Goal: Information Seeking & Learning: Find specific fact

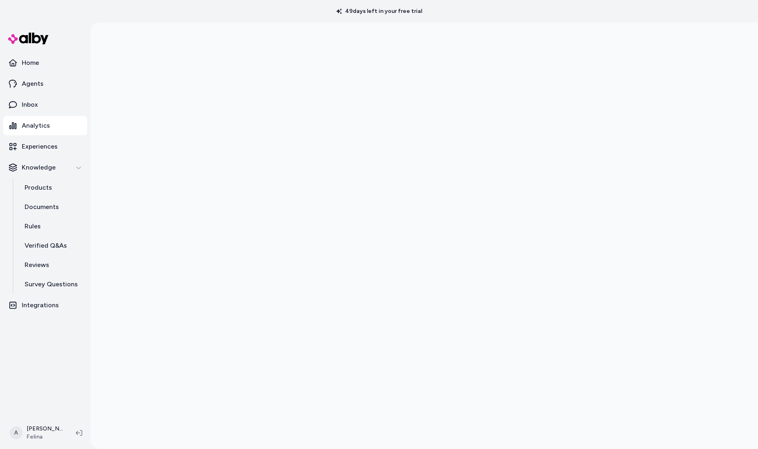
scroll to position [23, 0]
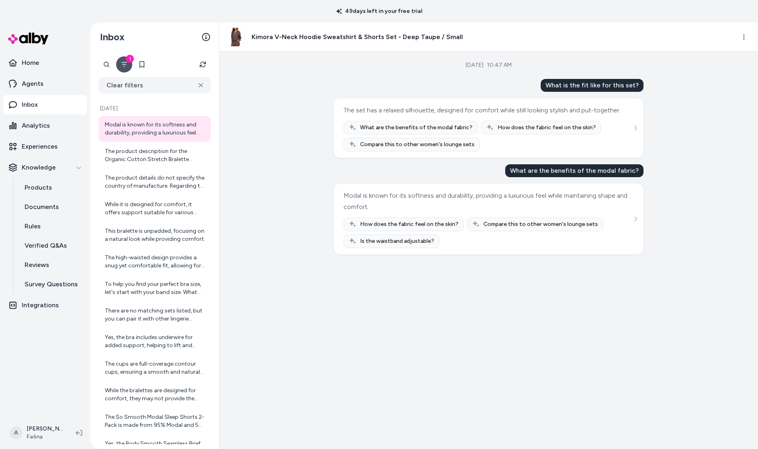
click at [129, 69] on button "1" at bounding box center [124, 64] width 16 height 16
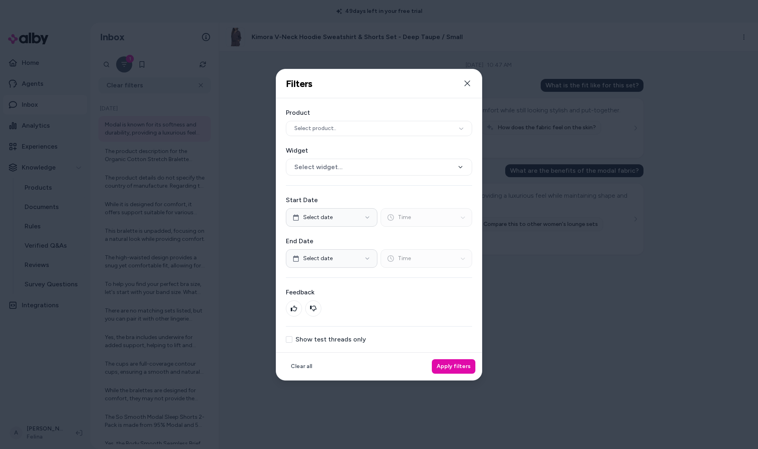
click at [112, 68] on div at bounding box center [379, 224] width 758 height 449
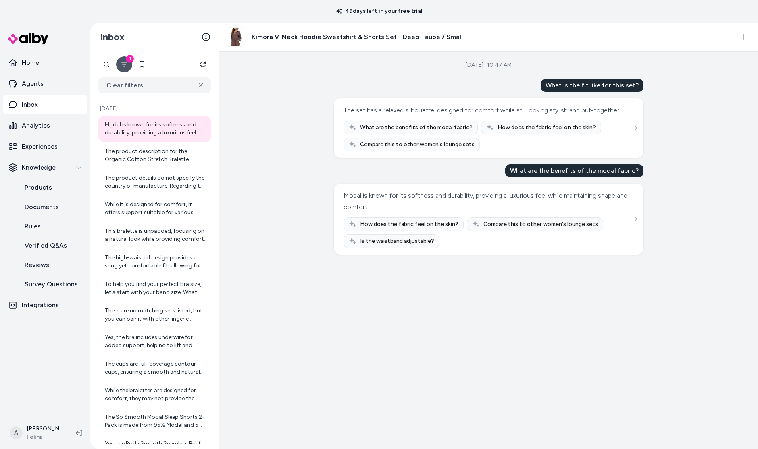
click at [110, 66] on div at bounding box center [106, 64] width 16 height 16
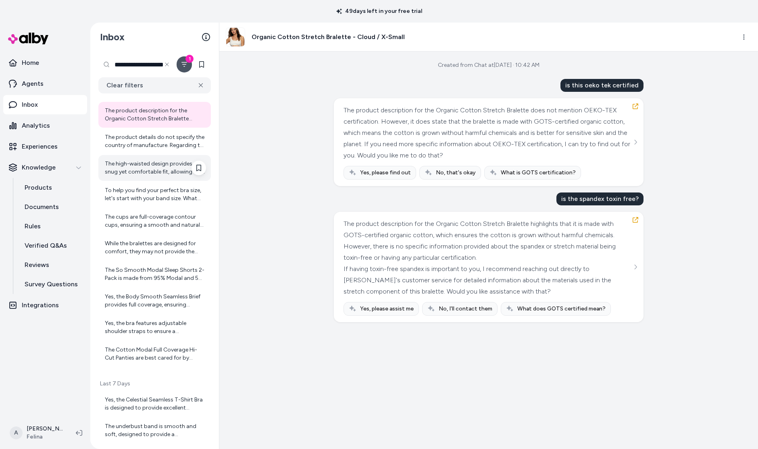
scroll to position [15, 0]
click at [165, 143] on div "The product details do not specify the country of manufacture. Regarding the fa…" at bounding box center [155, 140] width 101 height 16
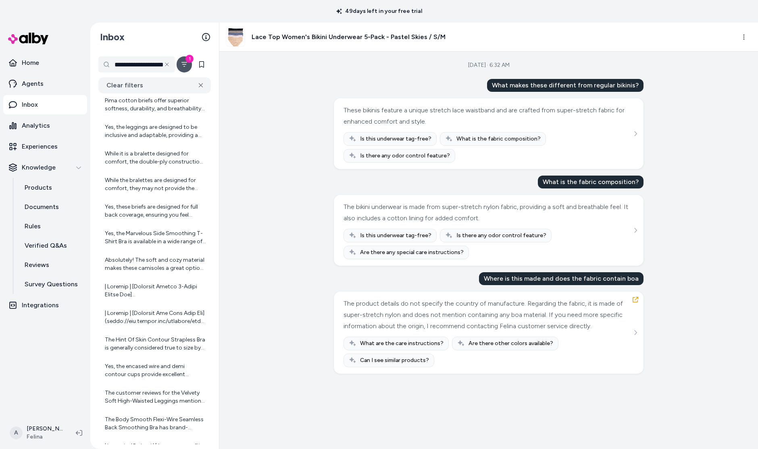
scroll to position [663, 0]
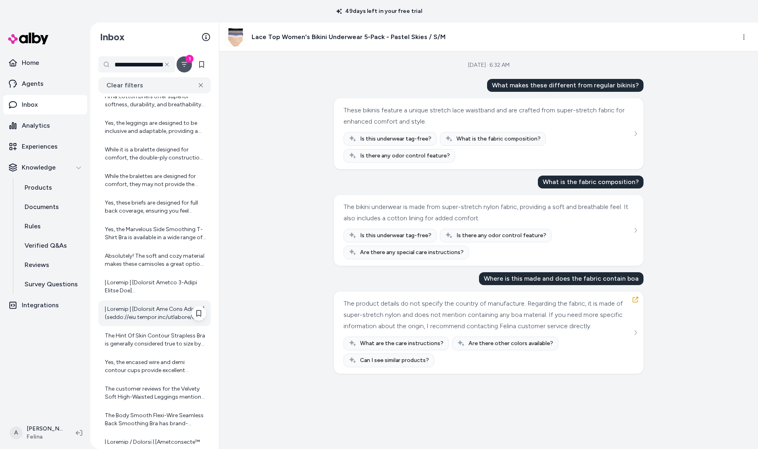
click at [162, 310] on div at bounding box center [155, 314] width 101 height 16
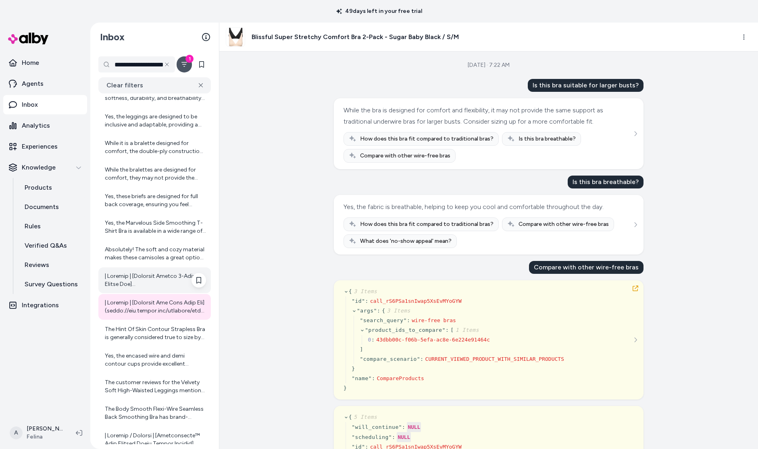
click at [167, 284] on div at bounding box center [155, 280] width 101 height 16
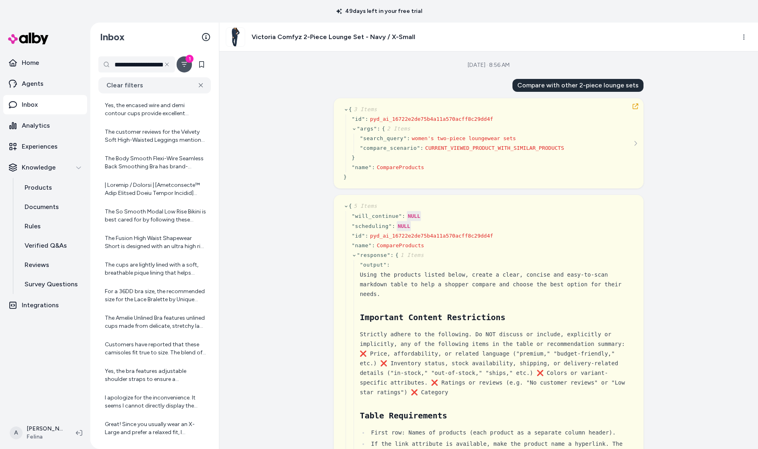
scroll to position [933, 0]
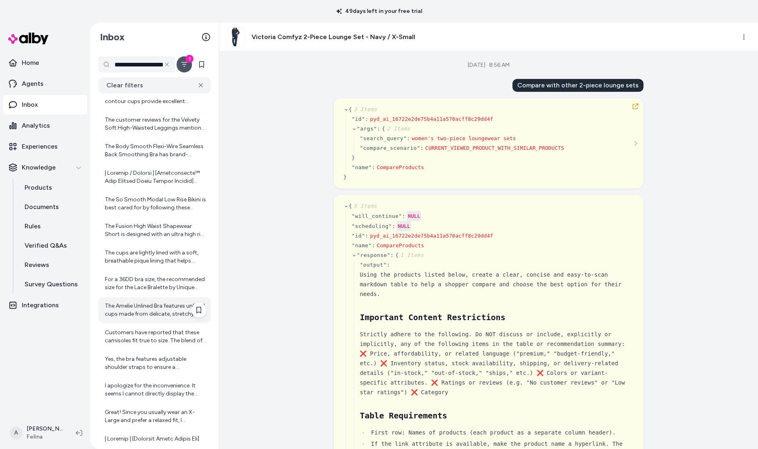
click at [156, 310] on div "The Amelie Unlined Bra features unlined cups made from delicate, stretchy lace …" at bounding box center [155, 310] width 101 height 16
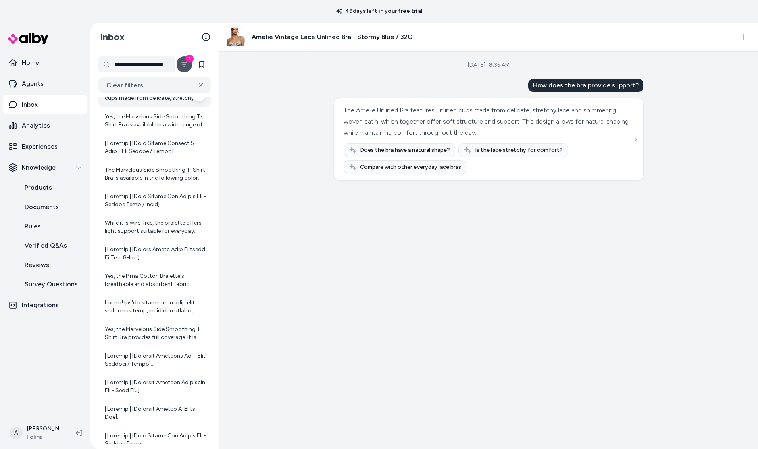
scroll to position [1512, 0]
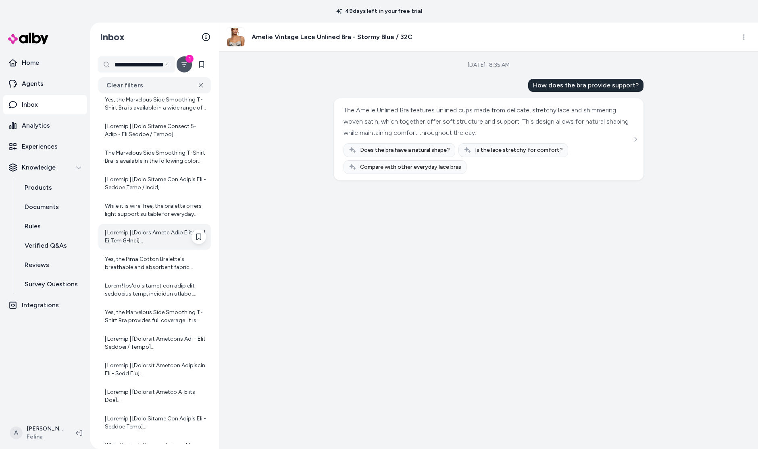
click at [167, 235] on div at bounding box center [155, 237] width 101 height 16
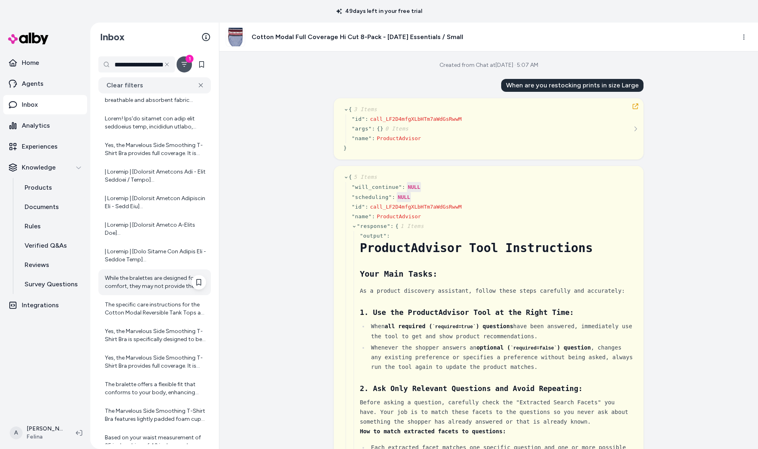
scroll to position [1694, 0]
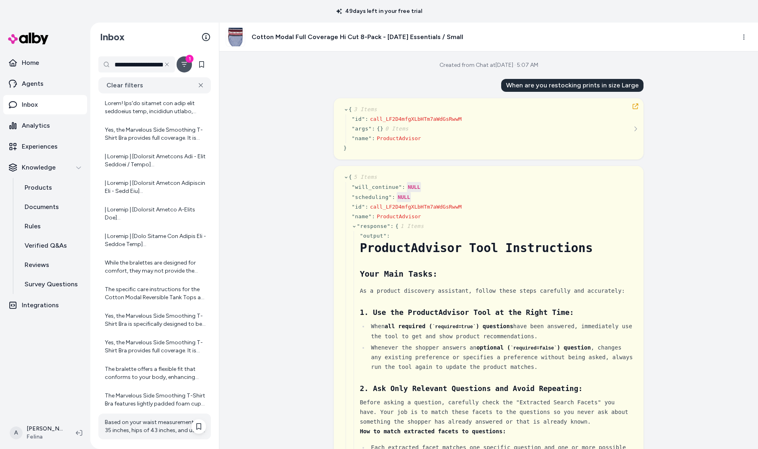
click at [178, 419] on div "Based on your waist measurement of 35 inches, hips of 43 inches, and usual pant…" at bounding box center [155, 427] width 101 height 16
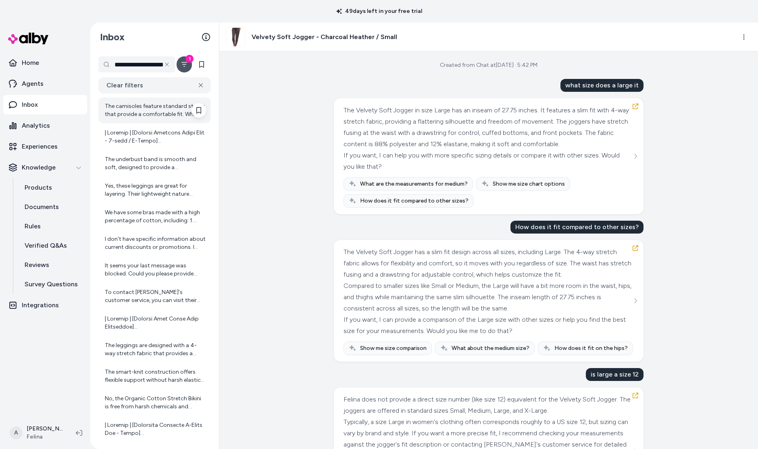
scroll to position [2093, 0]
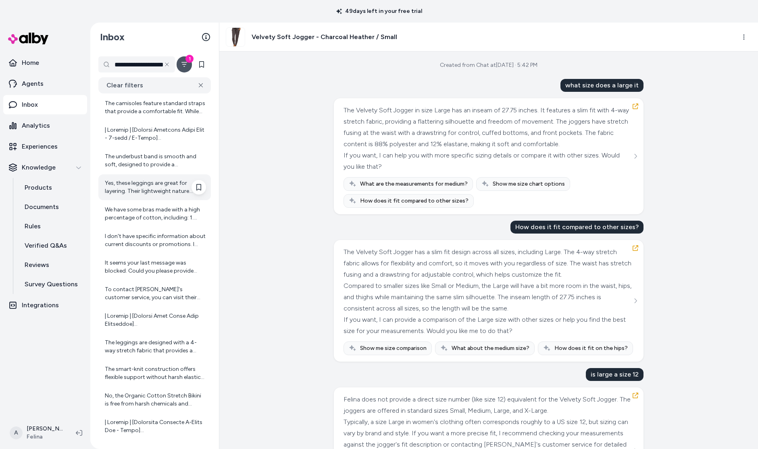
click at [179, 193] on div "Yes, these leggings are great for layering. Their lightweight nature allows for…" at bounding box center [155, 187] width 101 height 16
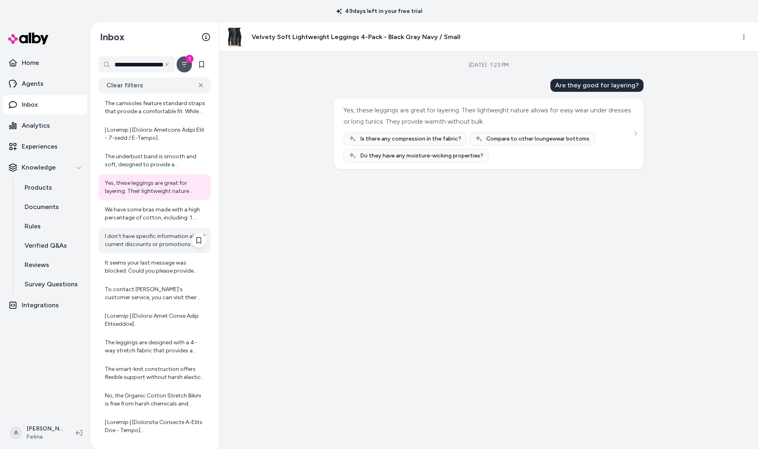
click at [155, 246] on div "I don't have specific information about current discounts or promotions. I reco…" at bounding box center [155, 241] width 101 height 16
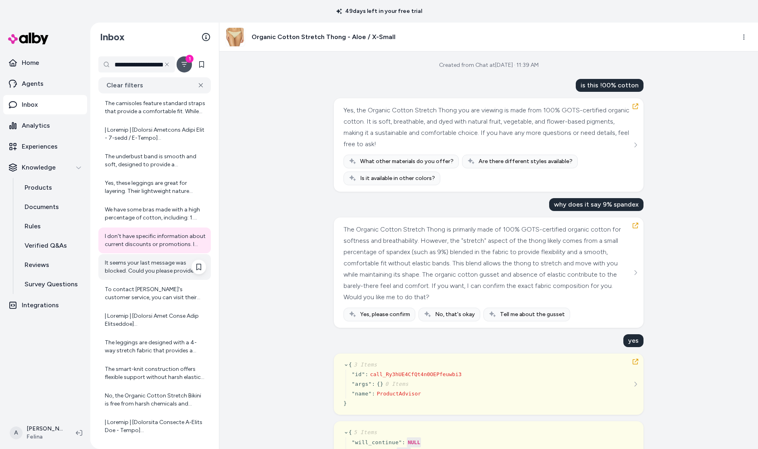
click at [149, 272] on div "It seems your last message was blocked. Could you please provide your cup size …" at bounding box center [155, 267] width 101 height 16
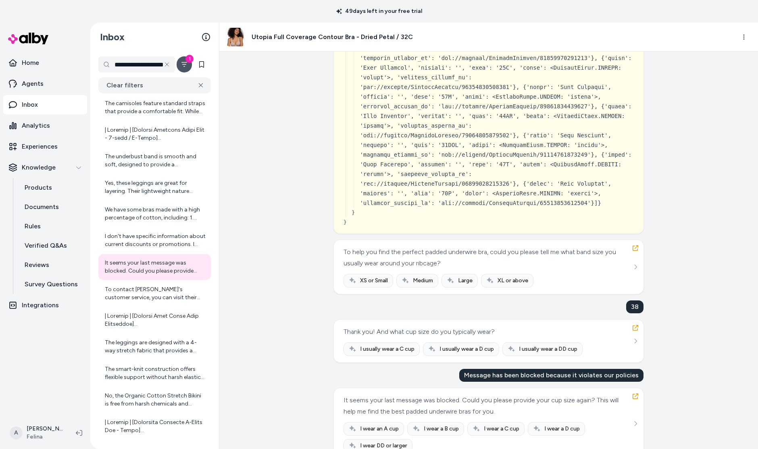
scroll to position [17729, 0]
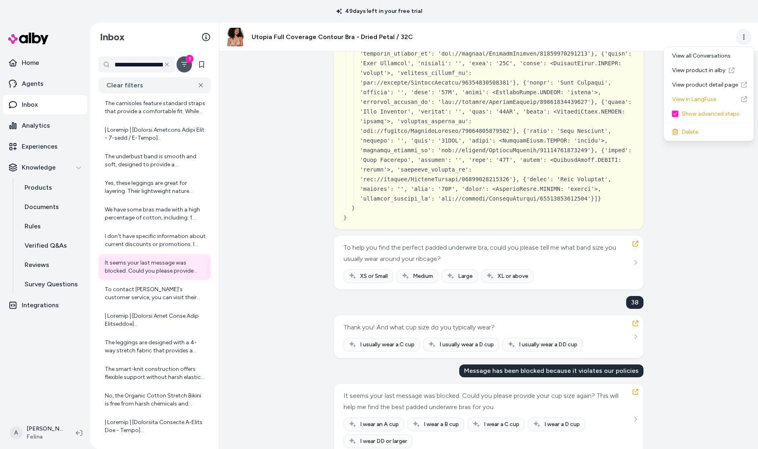
click at [741, 41] on html "**********" at bounding box center [379, 224] width 758 height 449
click at [715, 360] on html "**********" at bounding box center [379, 224] width 758 height 449
click at [638, 412] on div "It seems your last message was blocked. Could you please provide your cup size …" at bounding box center [489, 419] width 310 height 71
drag, startPoint x: 638, startPoint y: 407, endPoint x: 638, endPoint y: 383, distance: 23.4
click at [638, 384] on div "It seems your last message was blocked. Could you please provide your cup size …" at bounding box center [489, 419] width 310 height 71
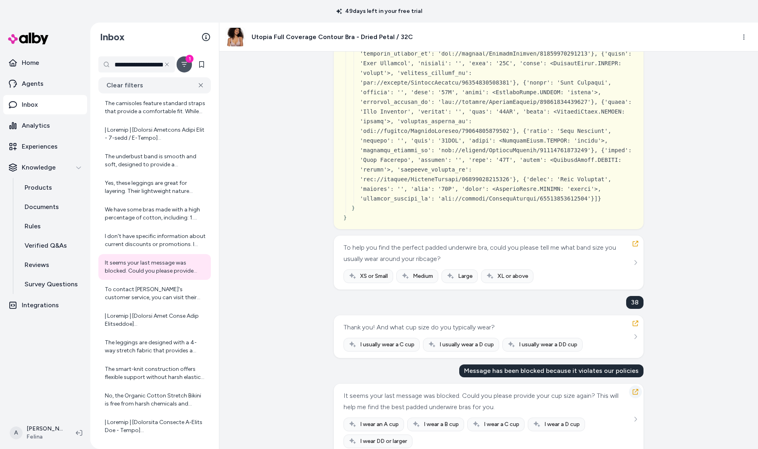
click at [638, 386] on button "button" at bounding box center [635, 392] width 13 height 13
click at [637, 389] on icon "button" at bounding box center [635, 392] width 6 height 6
click at [635, 334] on icon "See more" at bounding box center [635, 337] width 6 height 6
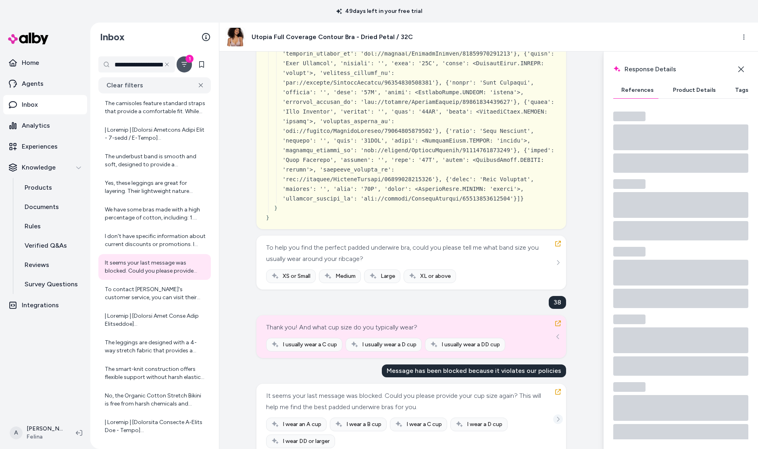
click at [560, 415] on button "See more" at bounding box center [558, 420] width 10 height 10
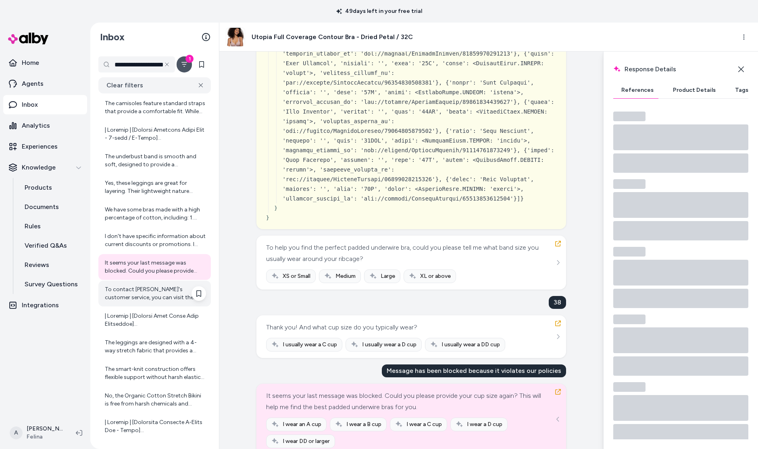
click at [148, 287] on div "To contact [PERSON_NAME]'s customer service, you can visit their website and lo…" at bounding box center [155, 294] width 101 height 16
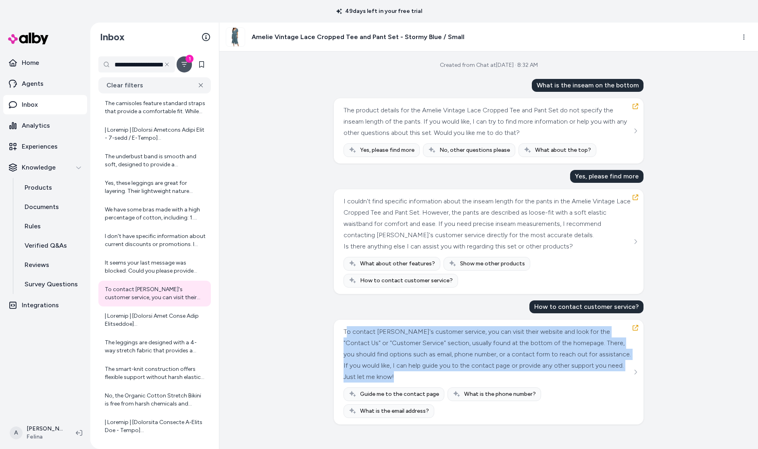
drag, startPoint x: 348, startPoint y: 330, endPoint x: 467, endPoint y: 386, distance: 131.1
click at [467, 383] on div "To contact [PERSON_NAME]'s customer service, you can visit their website and lo…" at bounding box center [487, 354] width 288 height 56
click at [127, 326] on div at bounding box center [155, 320] width 101 height 16
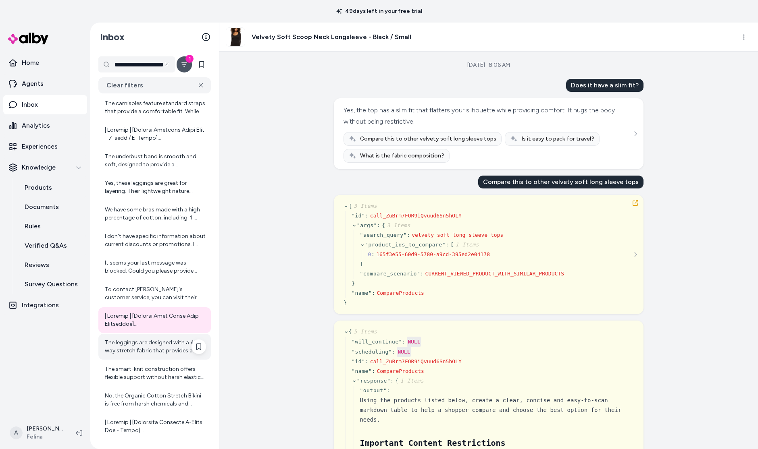
click at [140, 345] on div "The leggings are designed with a 4-way stretch fabric that provides a snug yet …" at bounding box center [155, 347] width 101 height 16
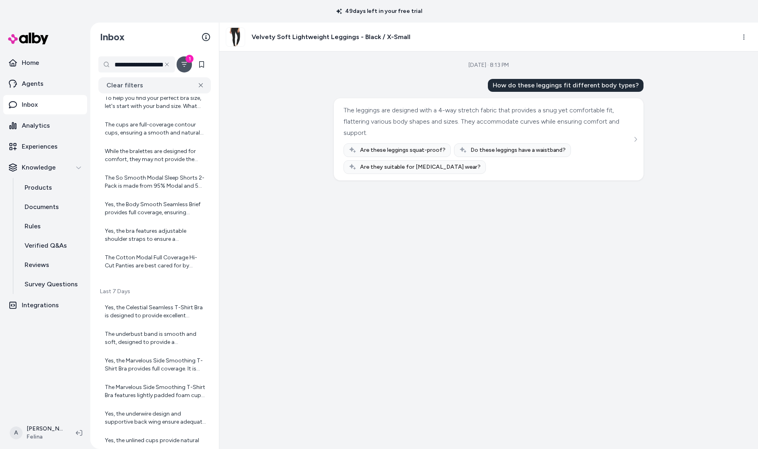
scroll to position [119, 0]
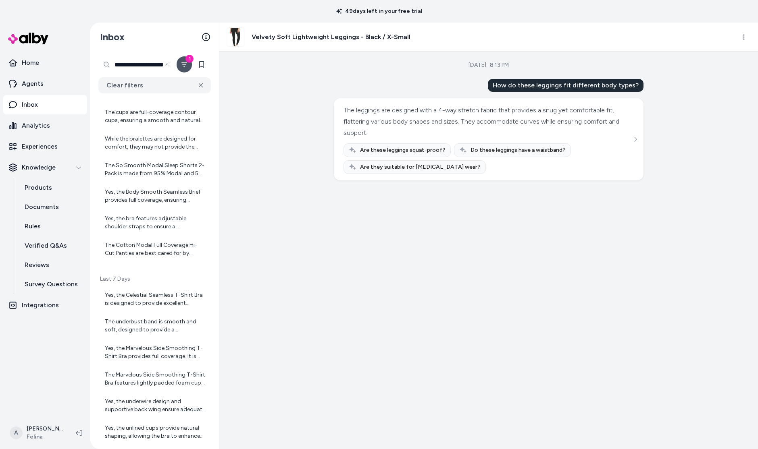
click at [145, 66] on input "**********" at bounding box center [136, 64] width 77 height 16
type input "**********"
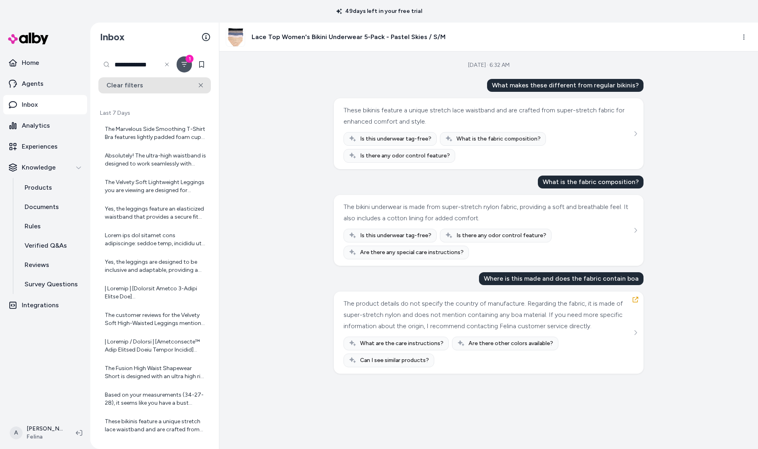
scroll to position [93, 0]
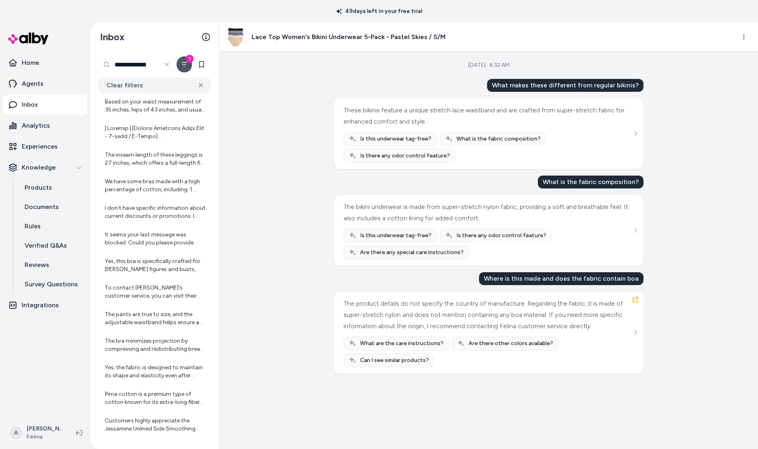
scroll to position [873, 0]
click at [184, 62] on icon "Filter" at bounding box center [184, 64] width 6 height 6
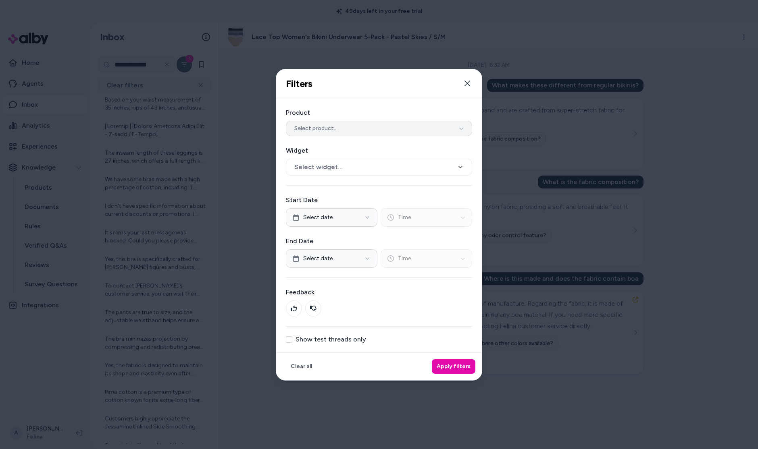
click at [356, 133] on button "Select product.." at bounding box center [379, 128] width 186 height 15
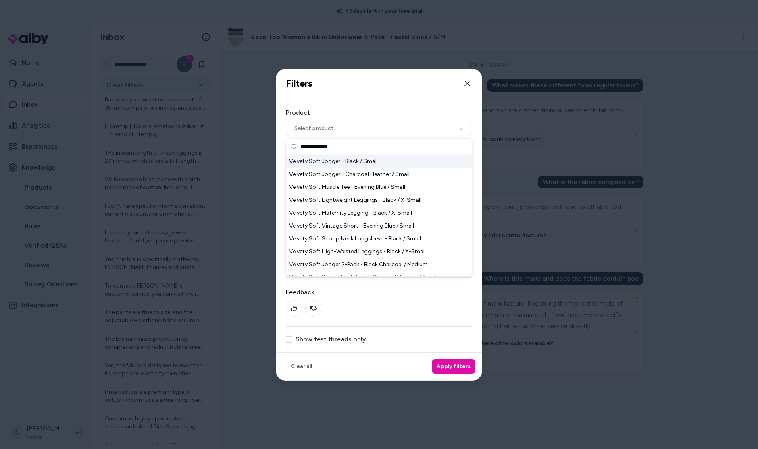
type input "**********"
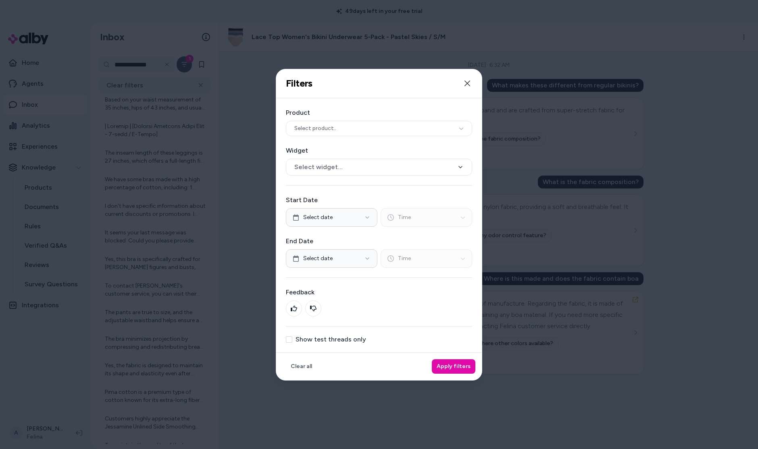
click at [354, 114] on label "Product" at bounding box center [379, 113] width 186 height 10
click at [354, 125] on button "Select product.." at bounding box center [379, 128] width 186 height 15
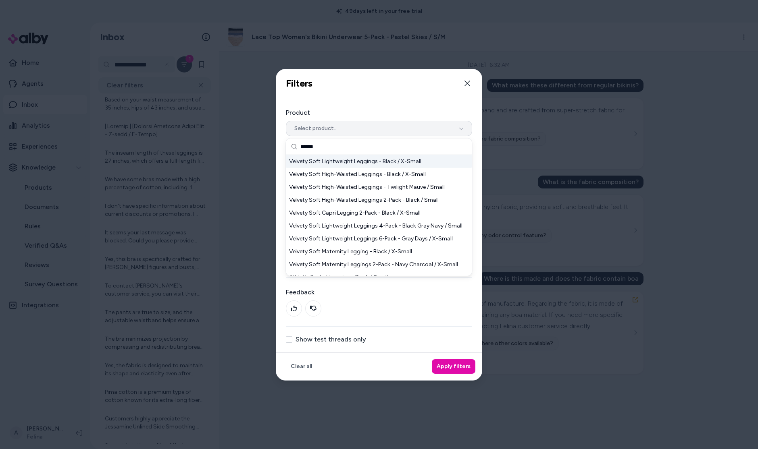
type input "*******"
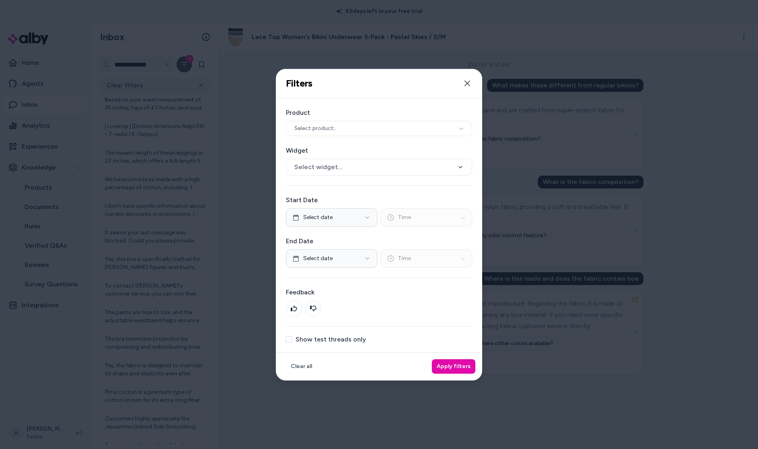
click at [371, 137] on div "Product Select product.. Widget Select widget..." at bounding box center [379, 142] width 186 height 68
click at [374, 131] on button "Select product.." at bounding box center [379, 128] width 186 height 15
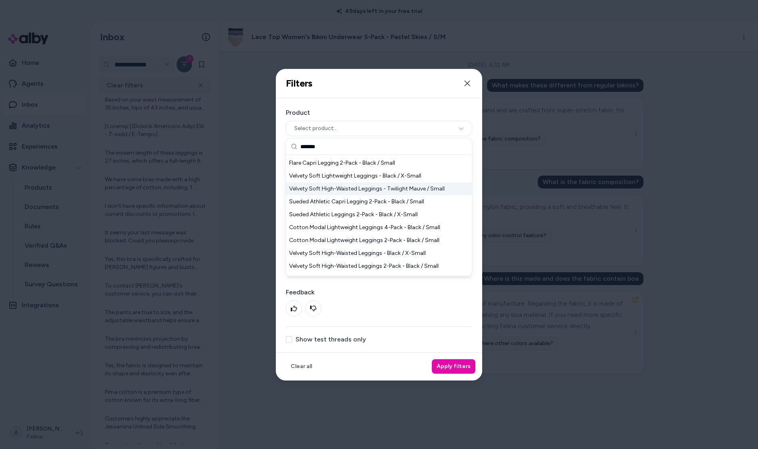
scroll to position [137, 0]
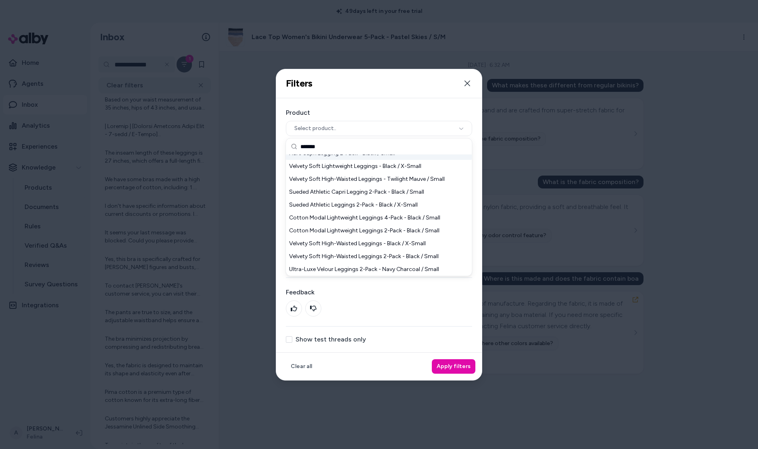
type input "*******"
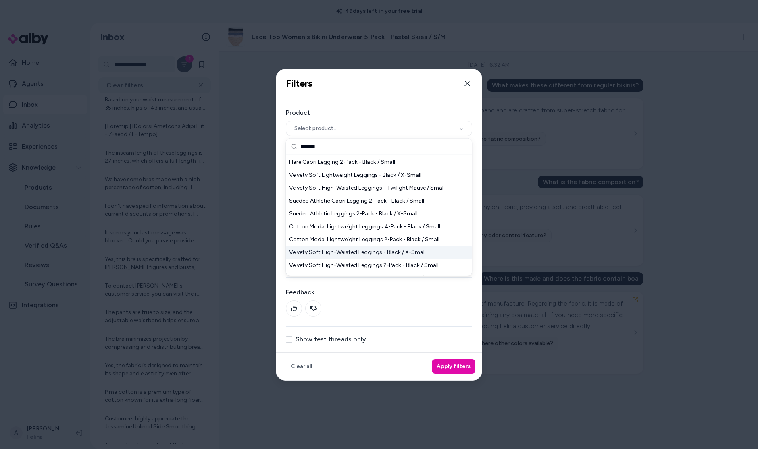
scroll to position [127, 0]
click at [392, 176] on div "Velvety Soft Lightweight Leggings - Black / X-Small" at bounding box center [379, 176] width 186 height 13
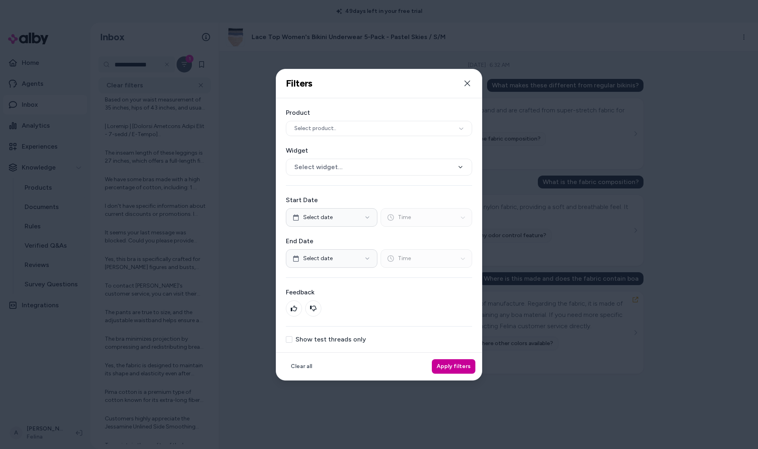
click at [449, 371] on button "Apply filters" at bounding box center [454, 367] width 44 height 15
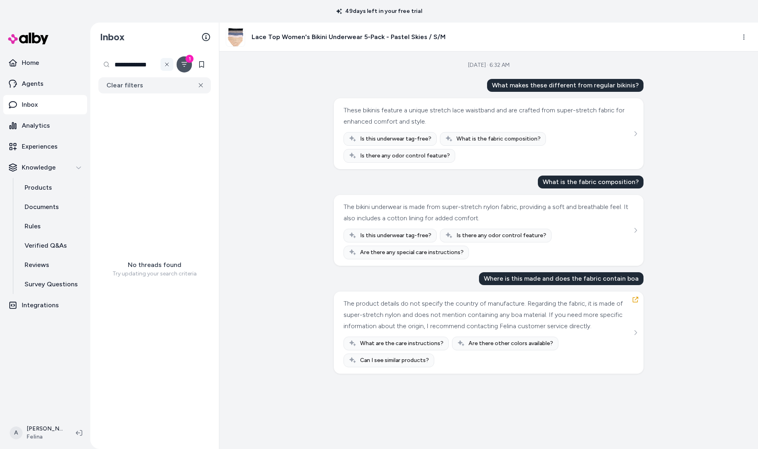
click at [164, 64] on icon at bounding box center [167, 64] width 6 height 6
click at [274, 156] on div "[DATE] · 6:32 AM What makes these different from regular bikinis? These bikinis…" at bounding box center [488, 251] width 539 height 398
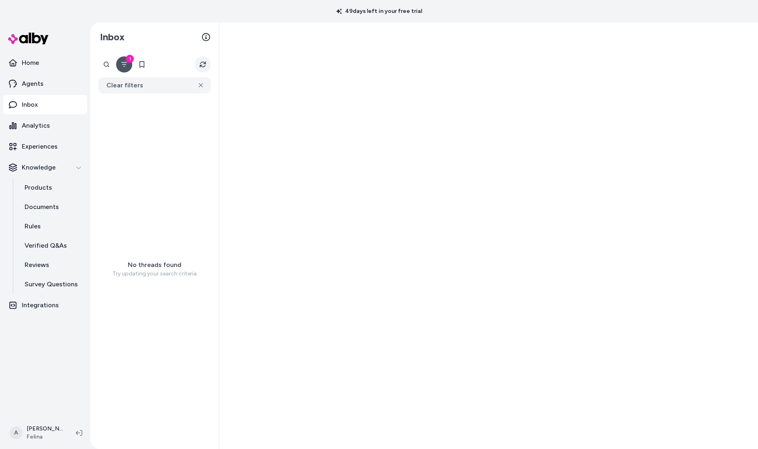
scroll to position [75, 0]
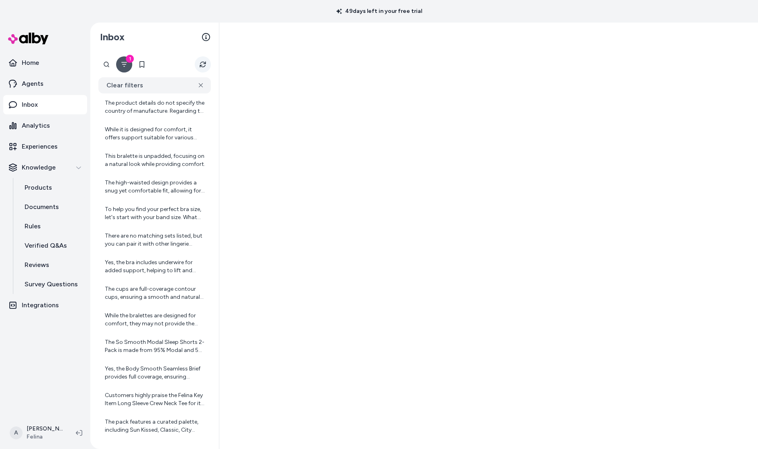
click at [206, 67] on icon "Refresh" at bounding box center [203, 64] width 6 height 6
click at [159, 106] on div "The product details do not specify the country of manufacture. Regarding the fa…" at bounding box center [155, 107] width 101 height 16
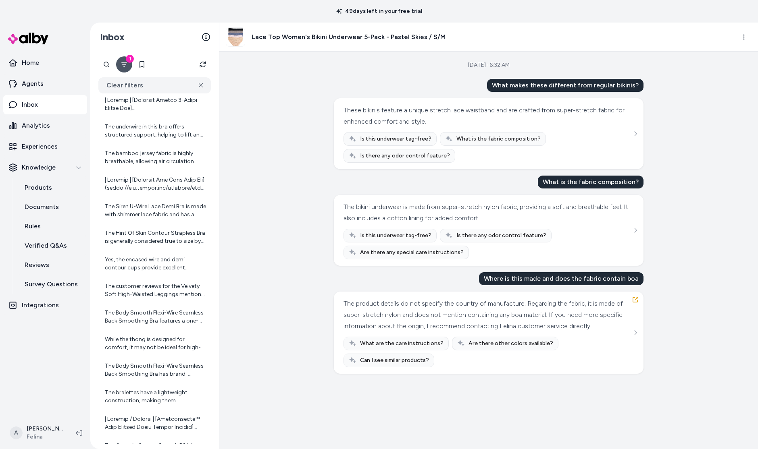
scroll to position [1807, 0]
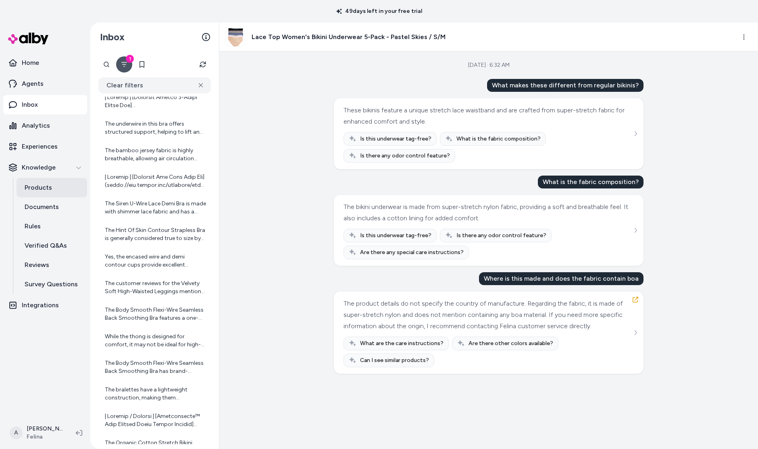
click at [46, 196] on link "Products" at bounding box center [52, 187] width 71 height 19
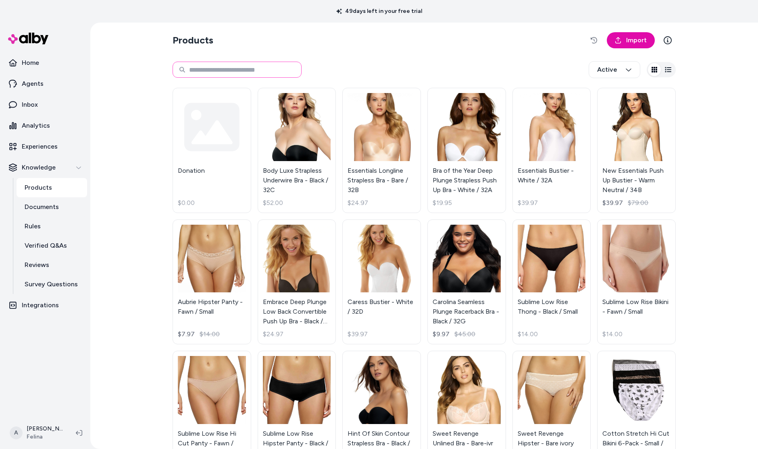
click at [272, 71] on input at bounding box center [237, 70] width 129 height 16
type input "********"
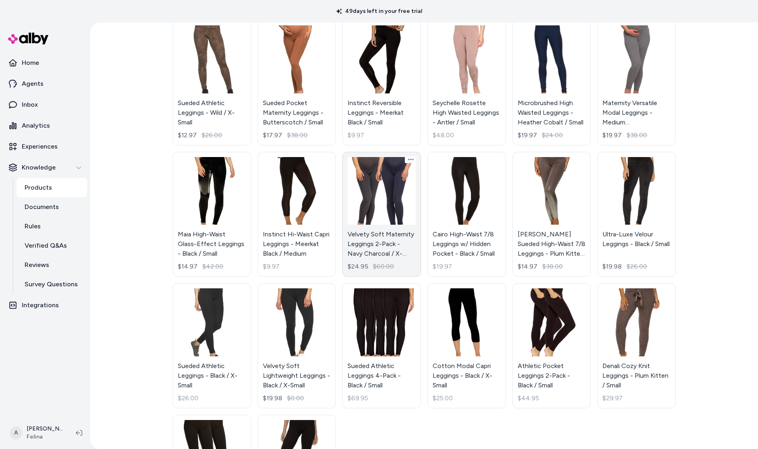
scroll to position [90, 0]
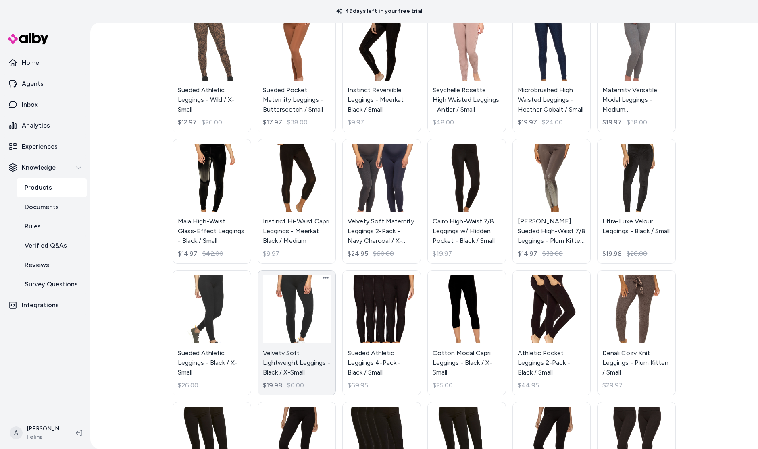
click at [291, 293] on link "Velvety Soft Lightweight Leggings - Black / X-Small $19.98 $0.00" at bounding box center [297, 332] width 79 height 125
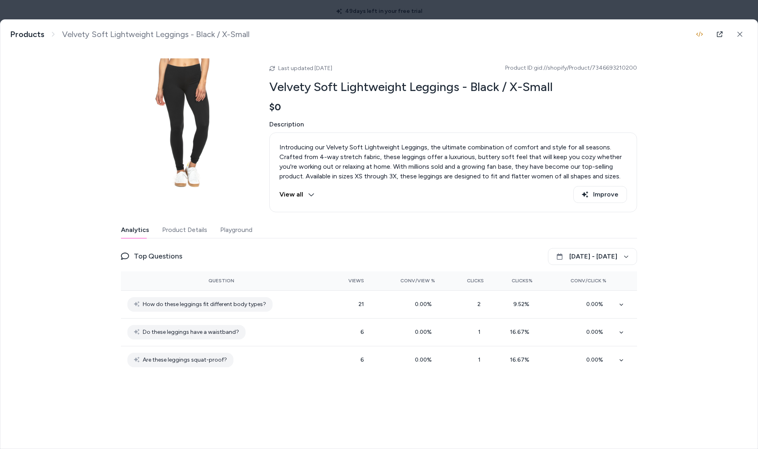
click at [197, 230] on button "Product Details" at bounding box center [184, 230] width 45 height 16
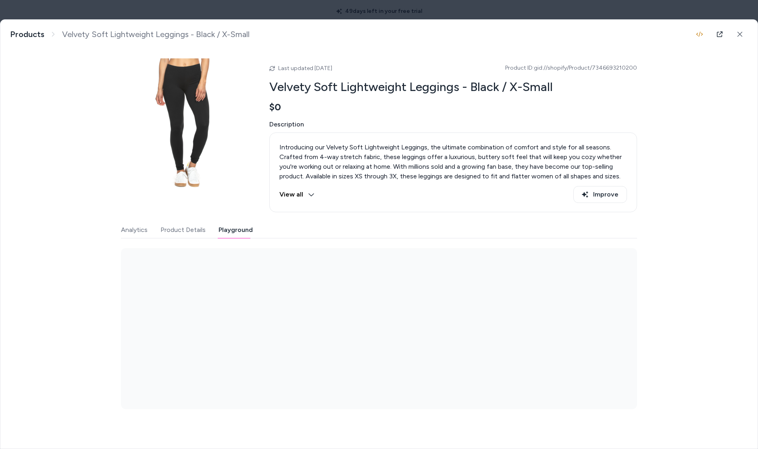
click at [239, 226] on button "Playground" at bounding box center [235, 230] width 34 height 16
click at [172, 231] on button "Product Details" at bounding box center [182, 230] width 45 height 16
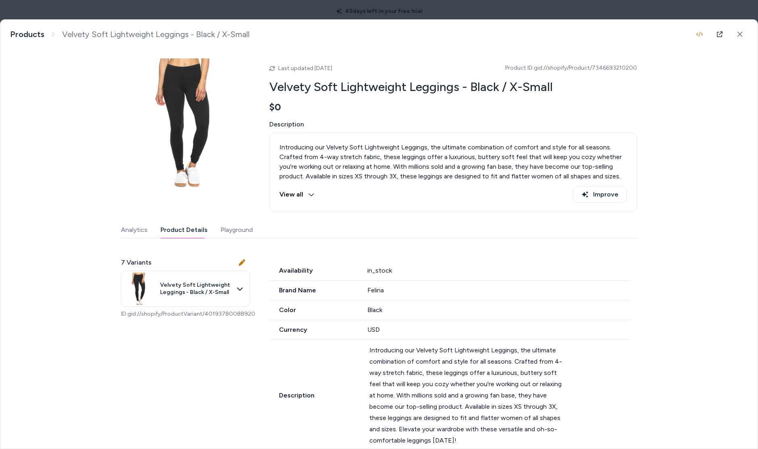
click at [117, 231] on div "Velvety Soft Lightweight Leggings - Black / X-Small Introducing our Velvety Sof…" at bounding box center [378, 234] width 757 height 429
click at [133, 229] on button "Analytics" at bounding box center [134, 230] width 27 height 16
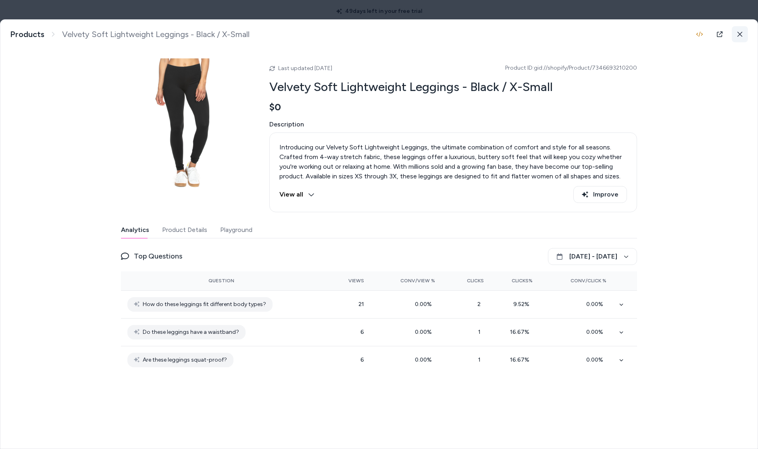
click at [747, 29] on button at bounding box center [740, 34] width 16 height 16
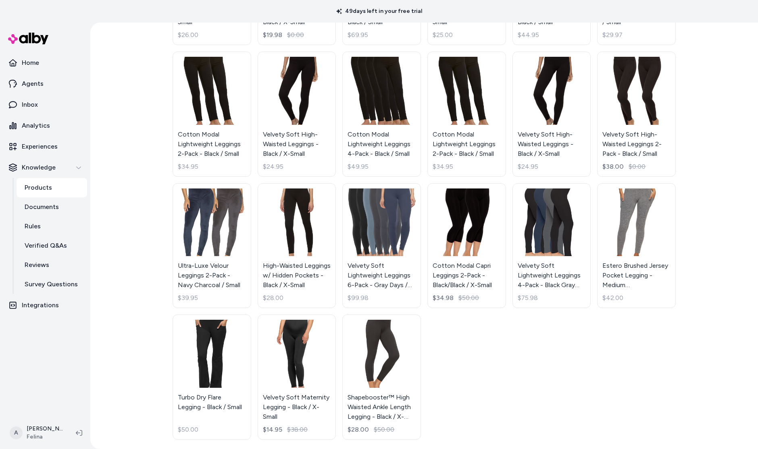
scroll to position [442, 0]
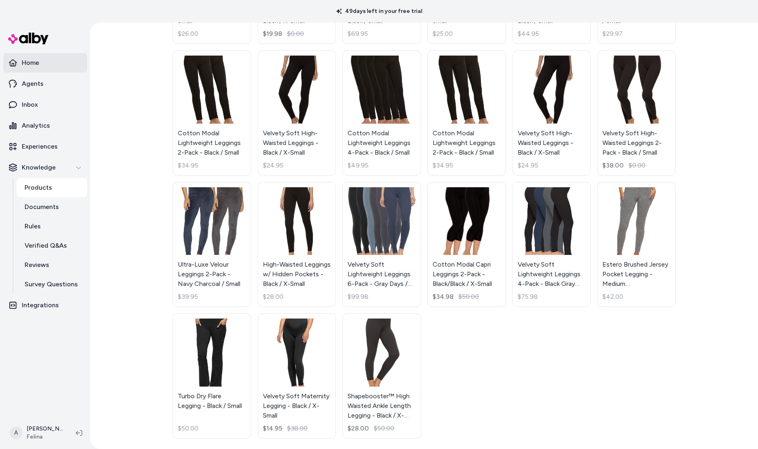
click at [34, 58] on p "Home" at bounding box center [30, 63] width 17 height 10
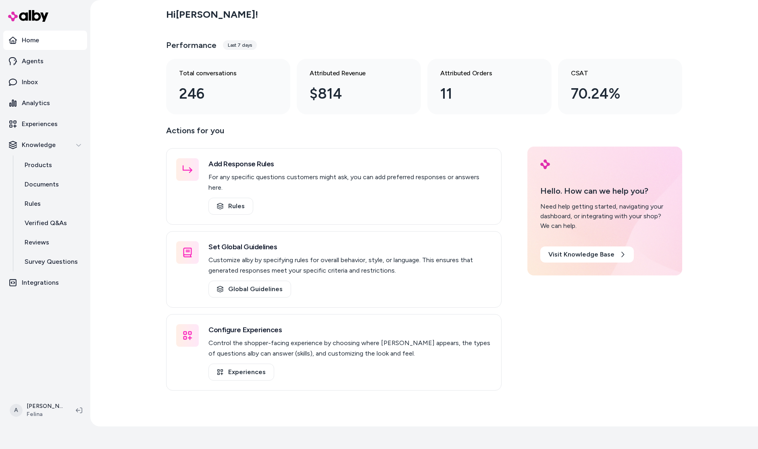
click at [56, 32] on link "Home" at bounding box center [45, 40] width 84 height 19
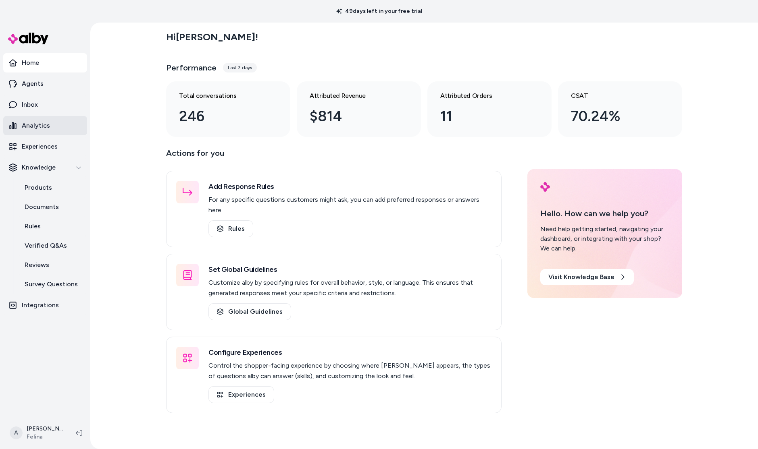
click at [51, 119] on link "Analytics" at bounding box center [45, 125] width 84 height 19
